Goal: Task Accomplishment & Management: Use online tool/utility

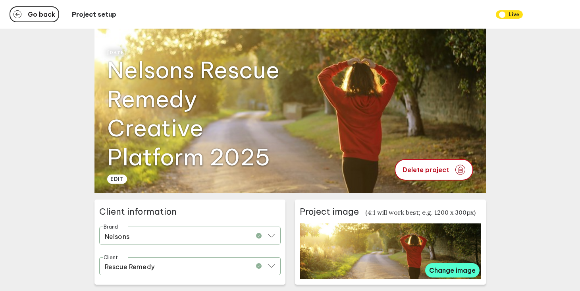
click at [33, 6] on div "Go back Project setup Live" at bounding box center [290, 14] width 580 height 29
click at [33, 8] on button "Go back" at bounding box center [35, 14] width 50 height 16
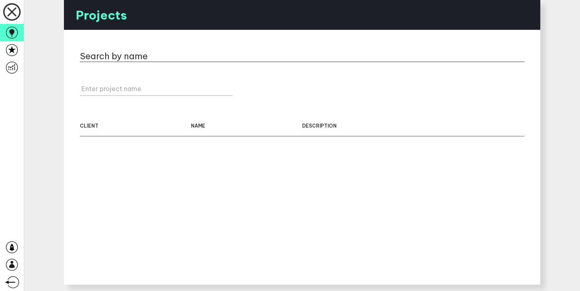
click at [143, 90] on div "Search by name Enter project name client name description" at bounding box center [302, 93] width 445 height 86
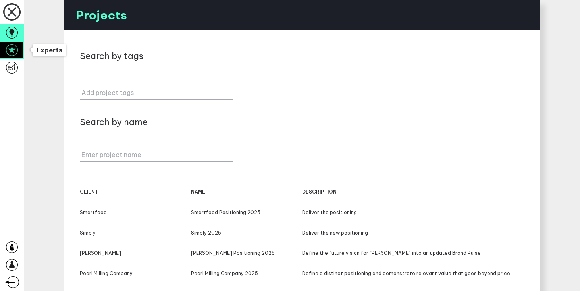
click at [15, 45] on icon at bounding box center [12, 50] width 12 height 12
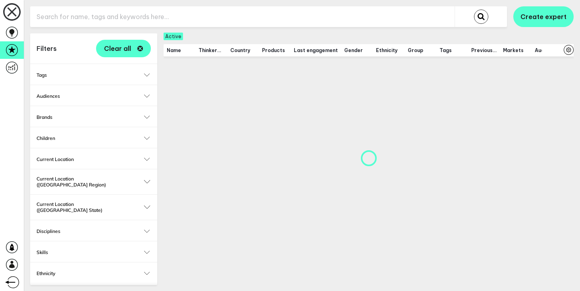
click at [135, 24] on input "text" at bounding box center [242, 16] width 424 height 19
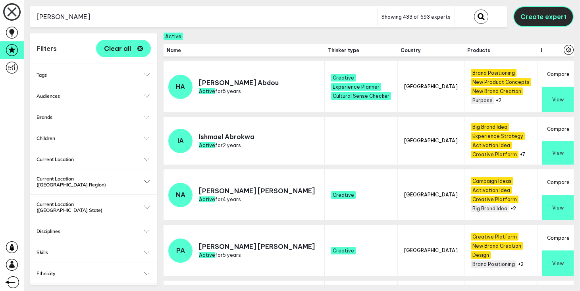
type input "[PERSON_NAME]"
click at [552, 11] on button "Create expert" at bounding box center [543, 16] width 60 height 21
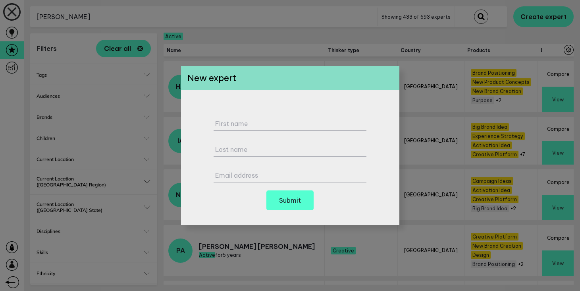
click at [238, 206] on div "First name Last name Email address Submit" at bounding box center [290, 157] width 218 height 135
click at [261, 196] on div "First name Last name Email address Submit" at bounding box center [290, 157] width 218 height 135
click at [284, 198] on h6 "Submit" at bounding box center [290, 200] width 22 height 6
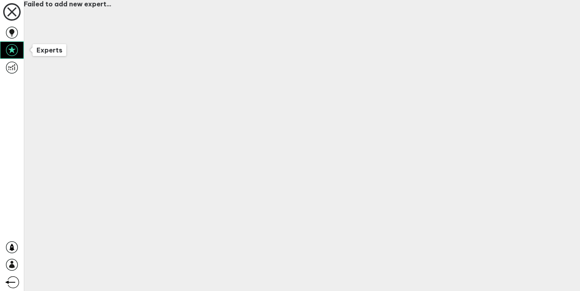
click at [11, 58] on link at bounding box center [12, 49] width 24 height 17
click at [12, 52] on icon at bounding box center [12, 50] width 12 height 12
click at [13, 48] on icon at bounding box center [12, 50] width 12 height 12
click at [14, 11] on icon at bounding box center [11, 11] width 23 height 23
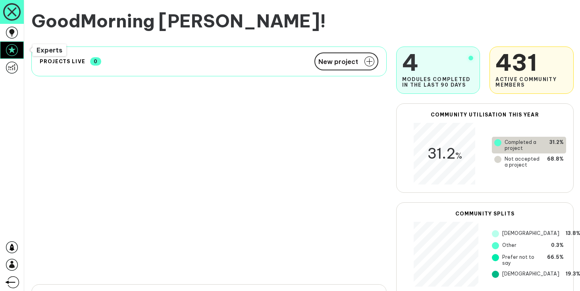
click at [10, 45] on icon at bounding box center [12, 50] width 12 height 12
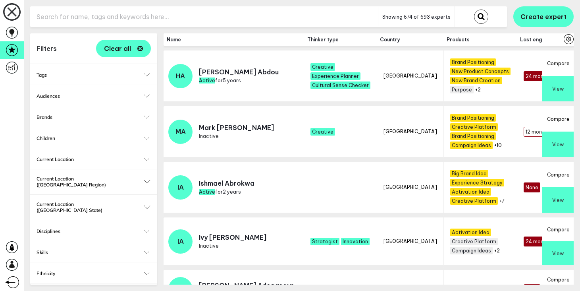
click at [116, 18] on input "text" at bounding box center [204, 16] width 348 height 19
click at [474, 10] on button "submit" at bounding box center [481, 17] width 14 height 14
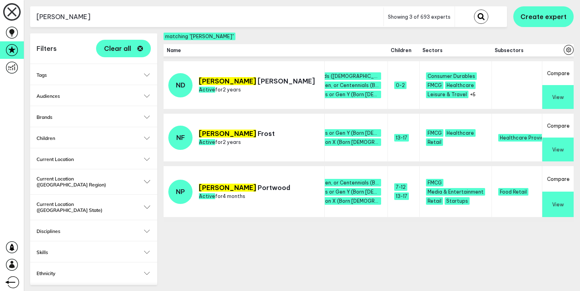
scroll to position [0, 793]
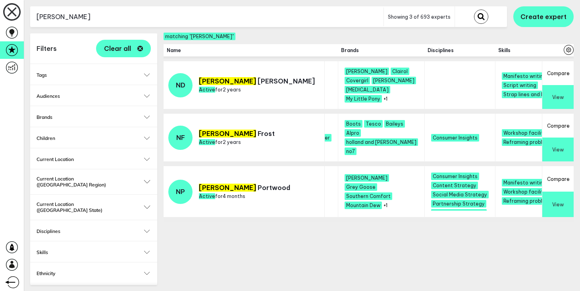
click at [579, 94] on button "Expand" at bounding box center [588, 95] width 18 height 6
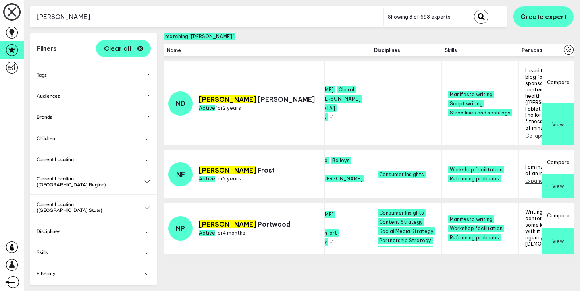
scroll to position [0, 865]
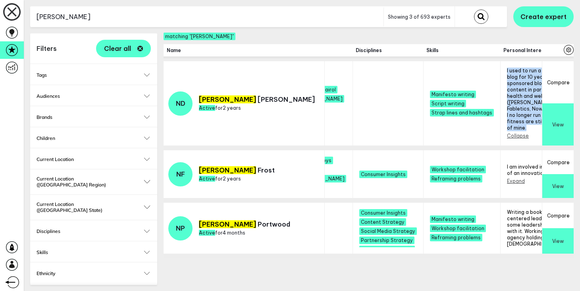
drag, startPoint x: 340, startPoint y: 70, endPoint x: 388, endPoint y: 126, distance: 74.3
click at [500, 126] on td "I used to run a food and fitness blog for 10 years. I created sponsored blog an…" at bounding box center [547, 105] width 95 height 89
copy div "I used to run a food and fitness blog for 10 years. I created sponsored blog an…"
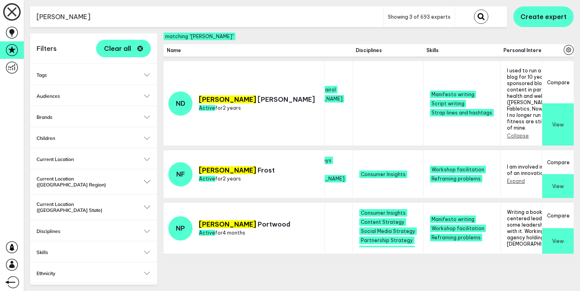
click at [113, 16] on input "[PERSON_NAME]" at bounding box center [206, 16] width 353 height 19
type input "mareka"
click at [474, 10] on button "submit" at bounding box center [481, 17] width 14 height 14
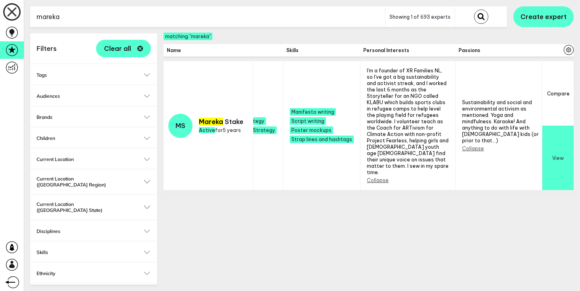
scroll to position [0, 850]
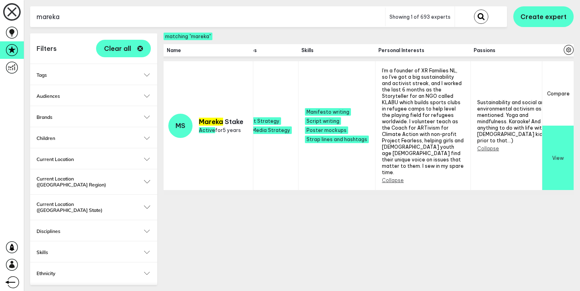
click at [477, 145] on button "Collapse" at bounding box center [488, 148] width 22 height 6
click at [477, 133] on button "Expand" at bounding box center [486, 136] width 18 height 6
